Goal: Task Accomplishment & Management: Use online tool/utility

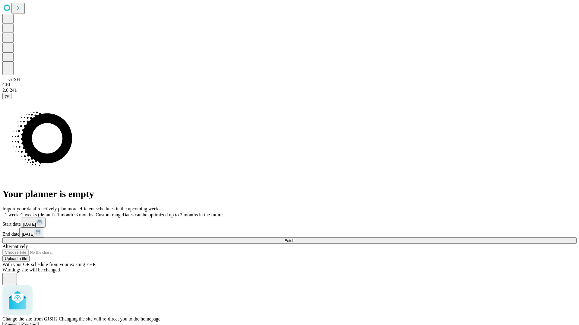
click at [36, 323] on span "Confirm" at bounding box center [29, 325] width 14 height 5
click at [55, 212] on label "2 weeks (default)" at bounding box center [37, 214] width 36 height 5
click at [294, 239] on span "Fetch" at bounding box center [289, 241] width 10 height 5
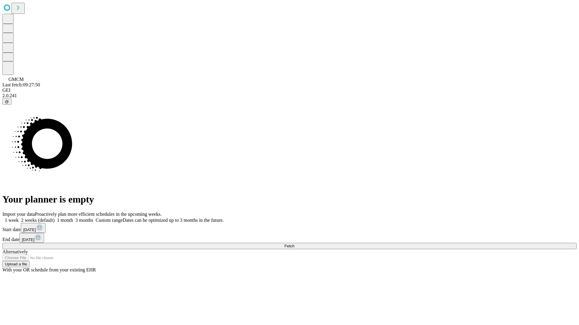
click at [55, 218] on label "2 weeks (default)" at bounding box center [37, 220] width 36 height 5
click at [294, 244] on span "Fetch" at bounding box center [289, 246] width 10 height 5
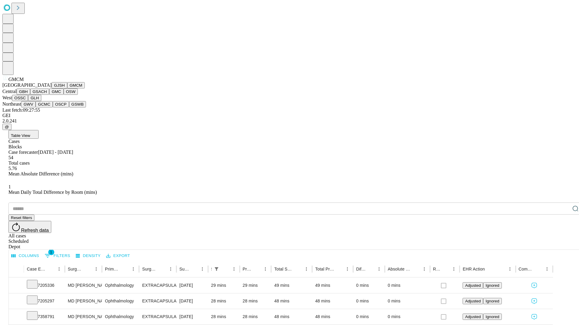
click at [30, 95] on button "GBH" at bounding box center [24, 92] width 14 height 6
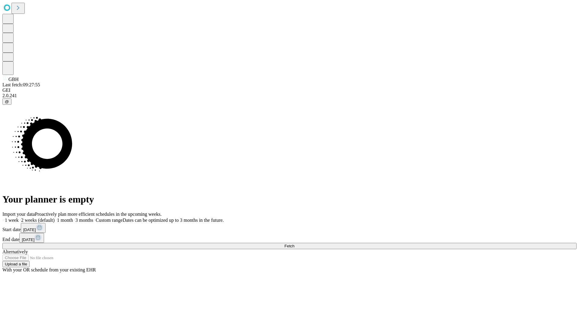
click at [55, 218] on label "2 weeks (default)" at bounding box center [37, 220] width 36 height 5
click at [294, 244] on span "Fetch" at bounding box center [289, 246] width 10 height 5
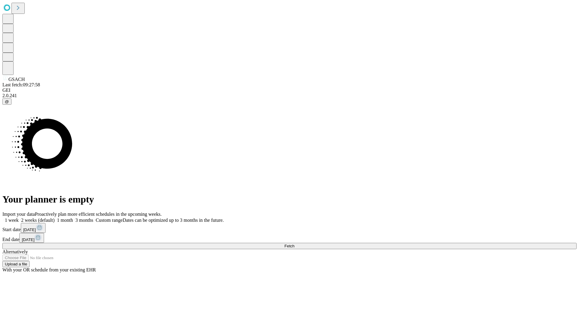
click at [55, 218] on label "2 weeks (default)" at bounding box center [37, 220] width 36 height 5
click at [294, 244] on span "Fetch" at bounding box center [289, 246] width 10 height 5
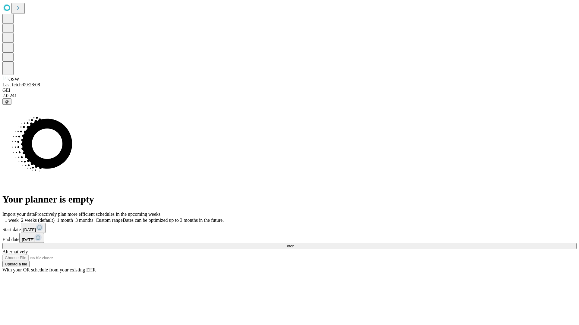
click at [55, 218] on label "2 weeks (default)" at bounding box center [37, 220] width 36 height 5
click at [294, 244] on span "Fetch" at bounding box center [289, 246] width 10 height 5
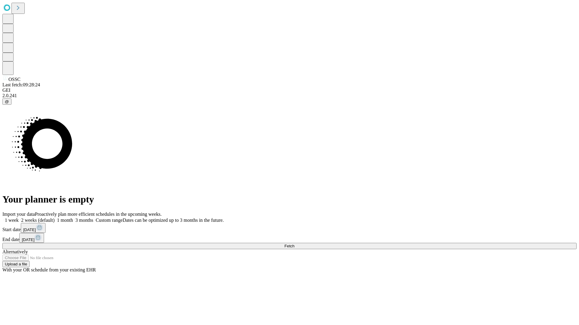
click at [55, 218] on label "2 weeks (default)" at bounding box center [37, 220] width 36 height 5
click at [294, 244] on span "Fetch" at bounding box center [289, 246] width 10 height 5
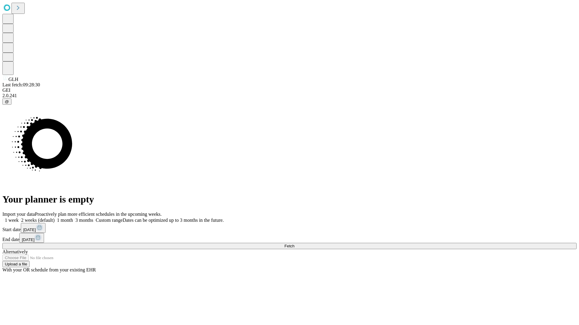
click at [55, 218] on label "2 weeks (default)" at bounding box center [37, 220] width 36 height 5
click at [294, 244] on span "Fetch" at bounding box center [289, 246] width 10 height 5
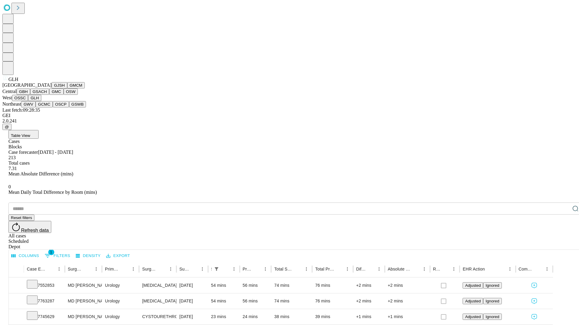
click at [36, 108] on button "GWV" at bounding box center [28, 104] width 14 height 6
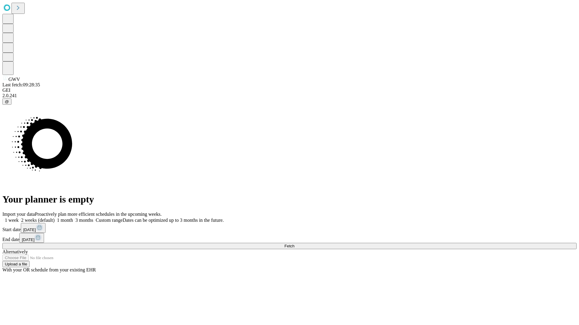
click at [55, 218] on label "2 weeks (default)" at bounding box center [37, 220] width 36 height 5
click at [294, 244] on span "Fetch" at bounding box center [289, 246] width 10 height 5
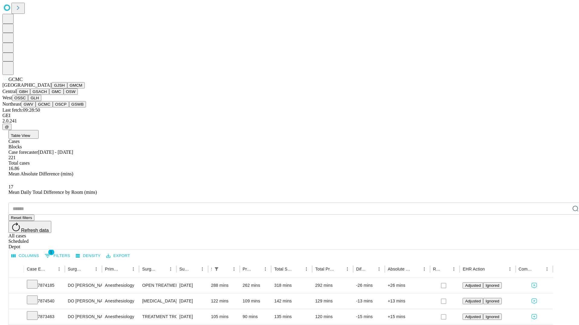
click at [53, 108] on button "OSCP" at bounding box center [61, 104] width 16 height 6
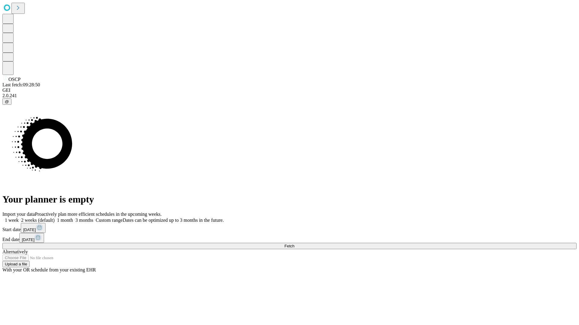
click at [55, 218] on label "2 weeks (default)" at bounding box center [37, 220] width 36 height 5
click at [294, 244] on span "Fetch" at bounding box center [289, 246] width 10 height 5
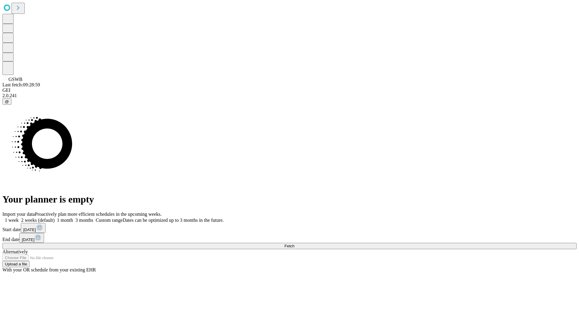
click at [55, 218] on label "2 weeks (default)" at bounding box center [37, 220] width 36 height 5
click at [294, 244] on span "Fetch" at bounding box center [289, 246] width 10 height 5
